Goal: Navigation & Orientation: Find specific page/section

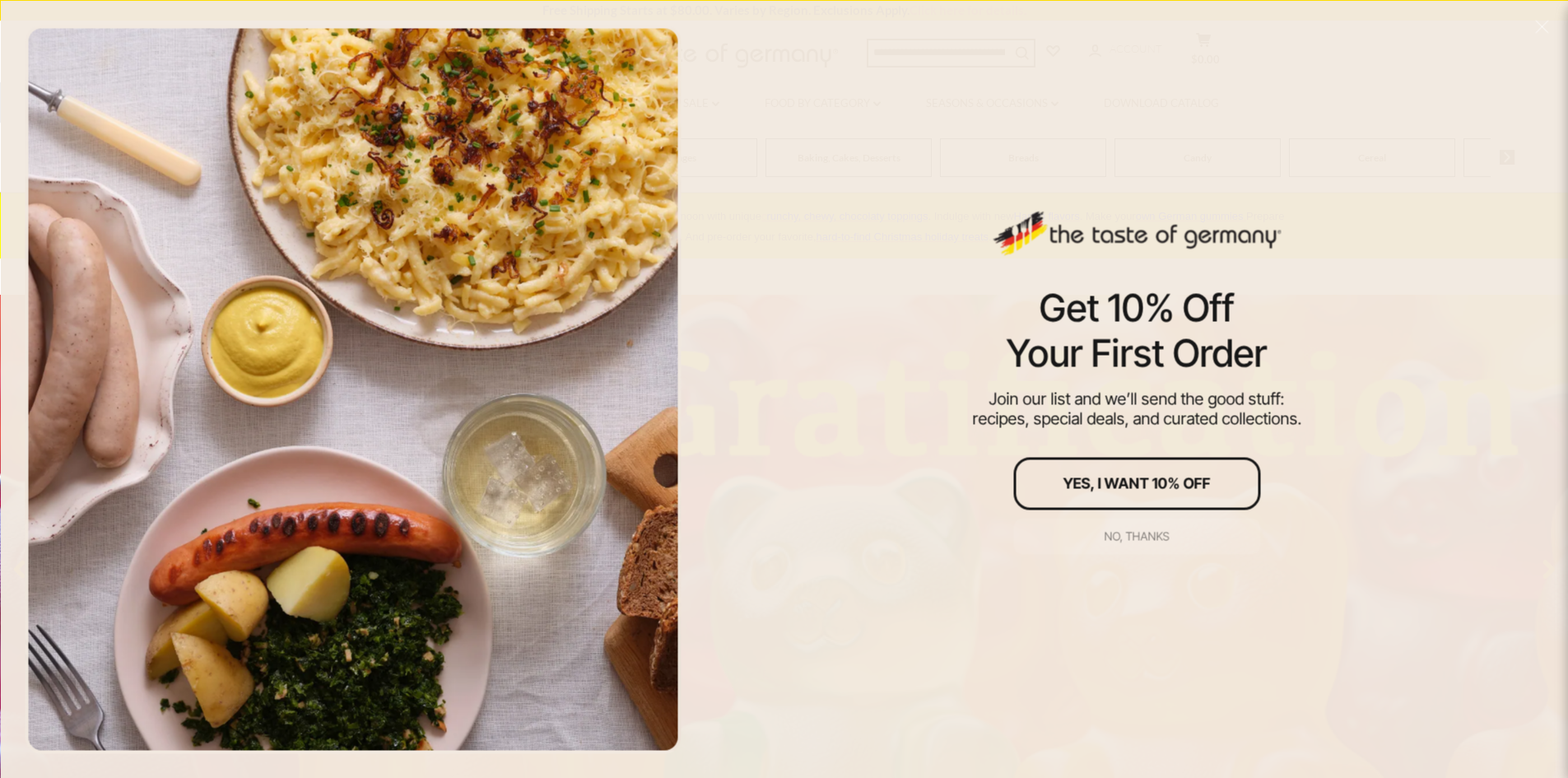
click at [1136, 528] on button "No, thanks" at bounding box center [1136, 536] width 247 height 36
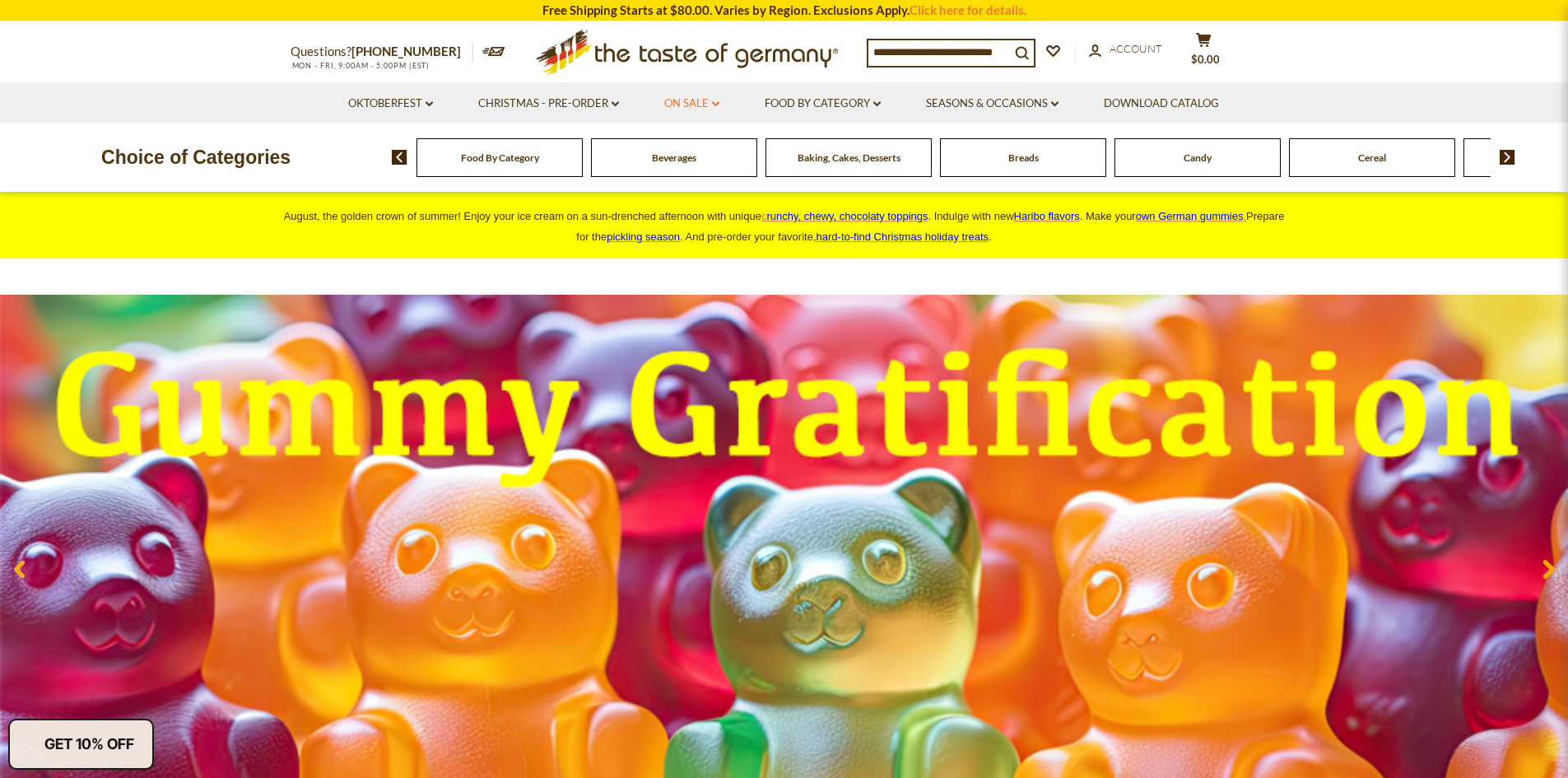
click at [699, 109] on link "On Sale dropdown_arrow" at bounding box center [691, 104] width 55 height 18
click at [704, 143] on link "All On Sale" at bounding box center [684, 146] width 59 height 15
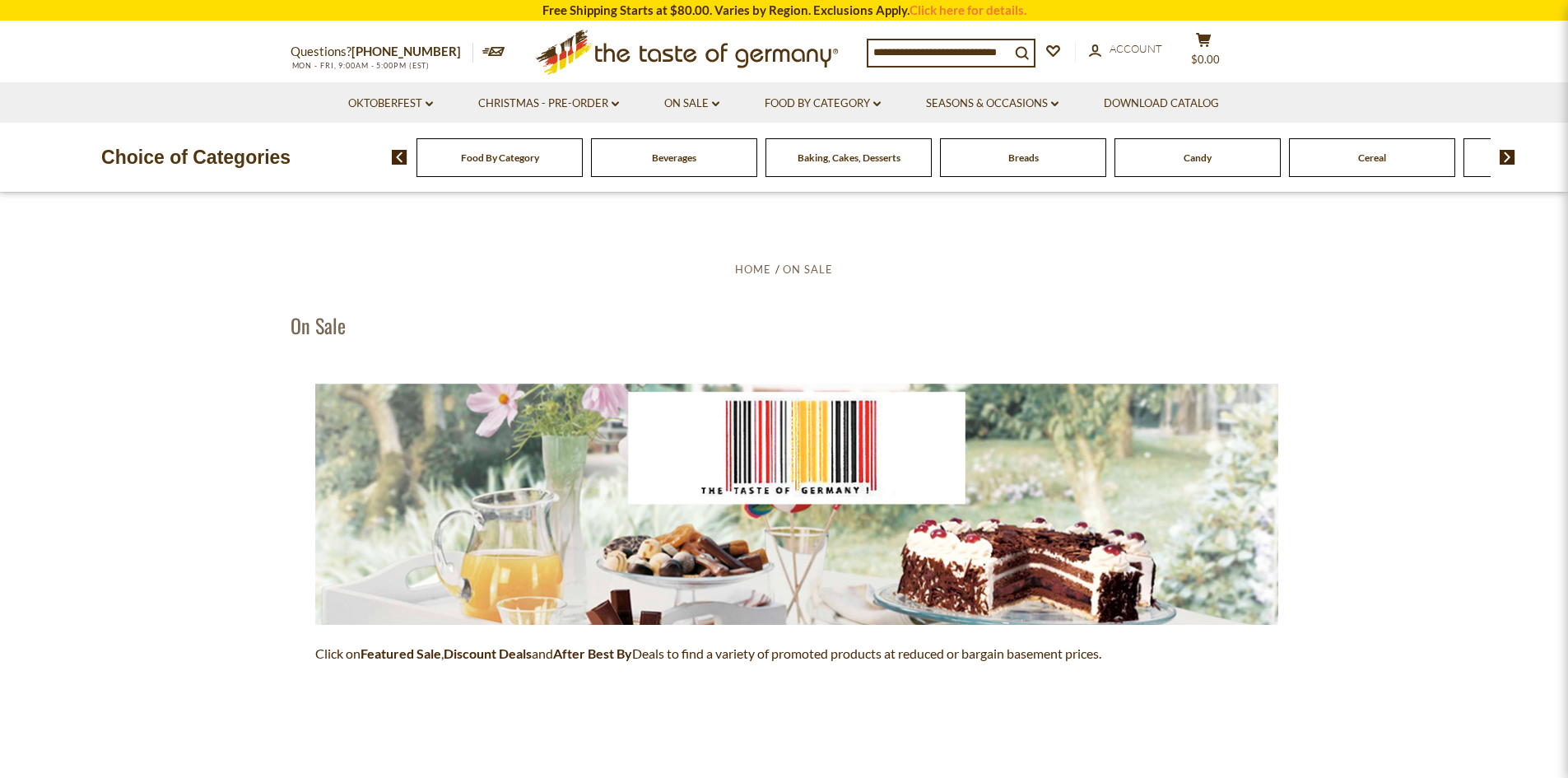
click at [513, 161] on span "Food By Category" at bounding box center [500, 158] width 78 height 12
